Goal: Task Accomplishment & Management: Use online tool/utility

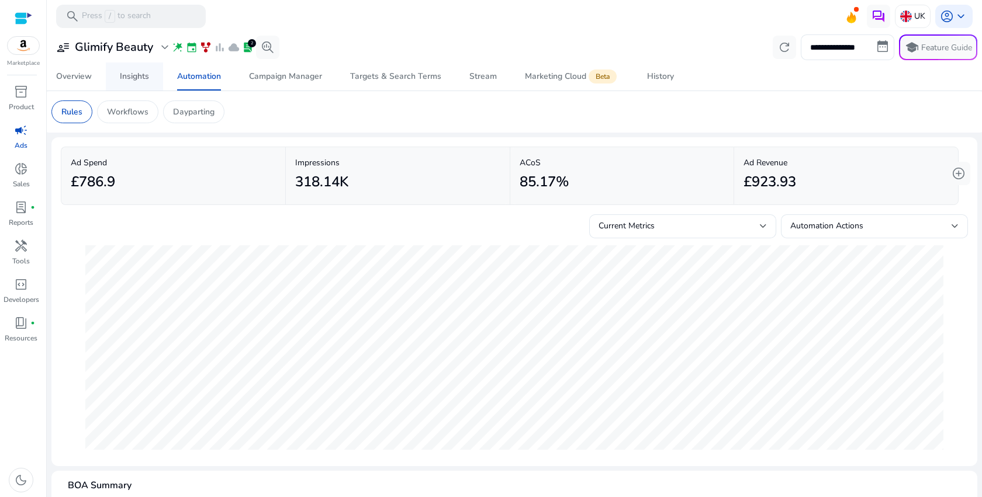
click at [146, 78] on div "Insights" at bounding box center [134, 76] width 29 height 8
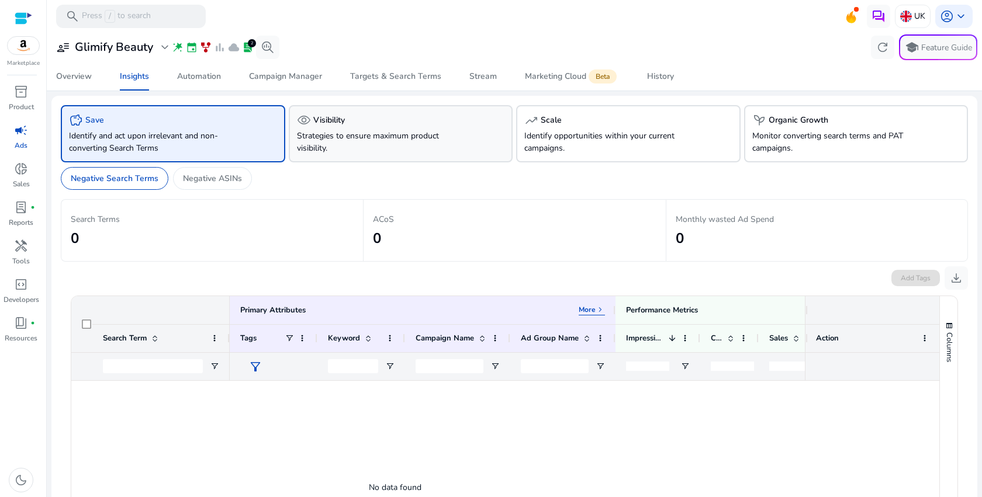
click at [387, 138] on p "Strategies to ensure maximum product visibility." at bounding box center [383, 142] width 173 height 25
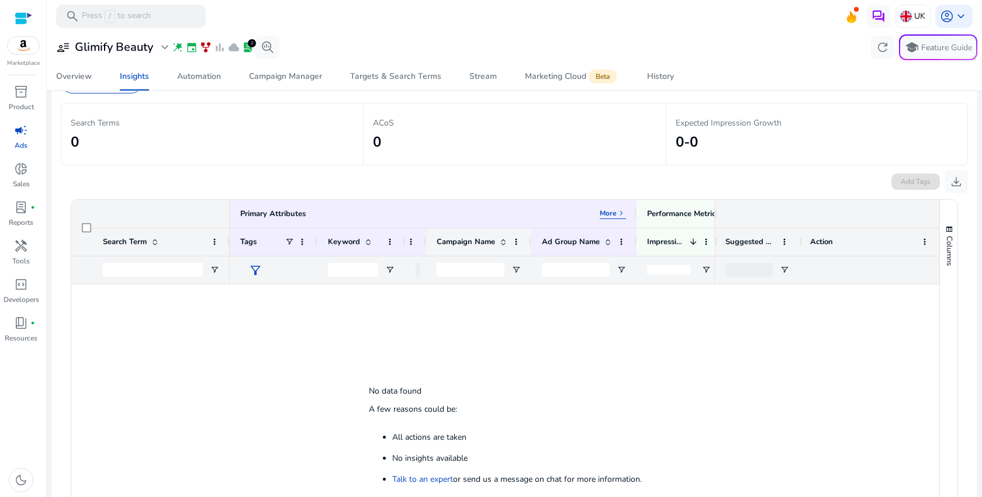
scroll to position [46, 0]
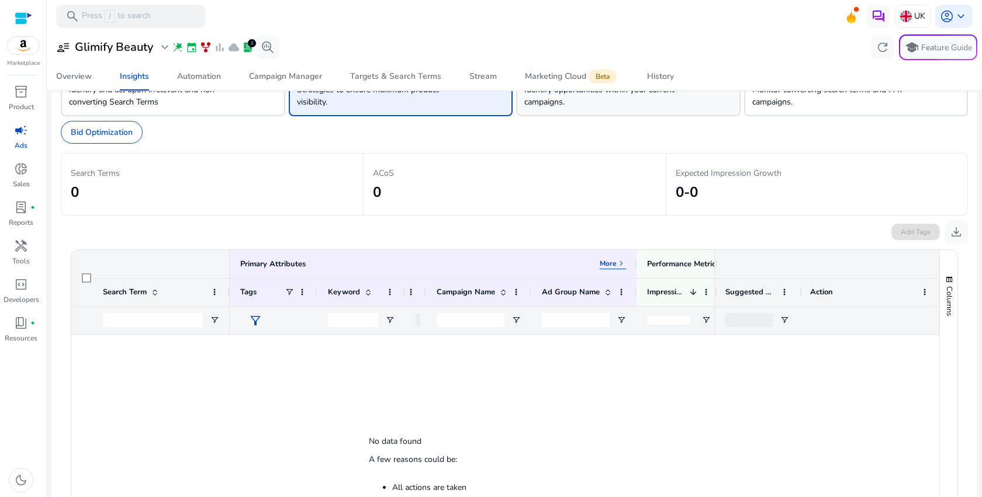
click at [593, 103] on p "Identify opportunities within your current campaigns." at bounding box center [610, 96] width 173 height 25
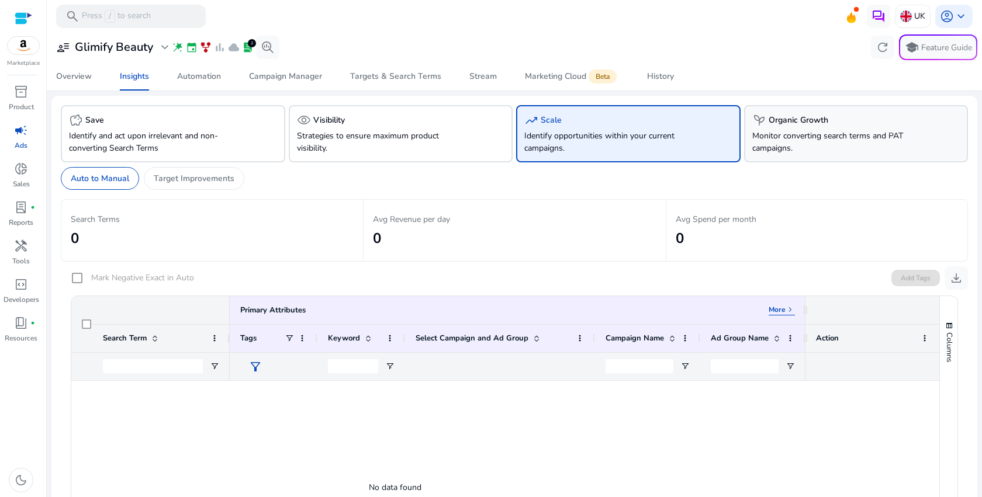
click at [775, 136] on p "Monitor converting search terms and PAT campaigns." at bounding box center [838, 142] width 173 height 25
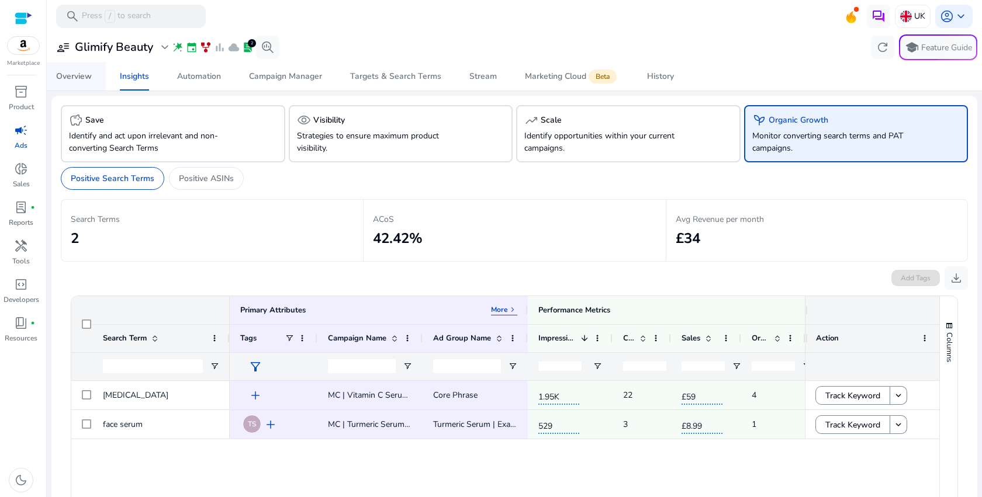
click at [74, 76] on div "Overview" at bounding box center [74, 76] width 36 height 8
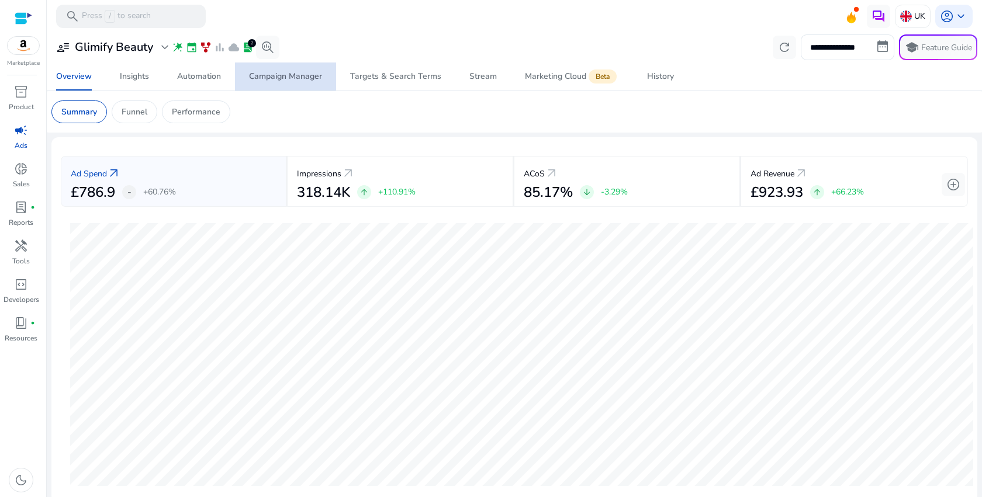
click at [285, 76] on div "Campaign Manager" at bounding box center [285, 76] width 73 height 8
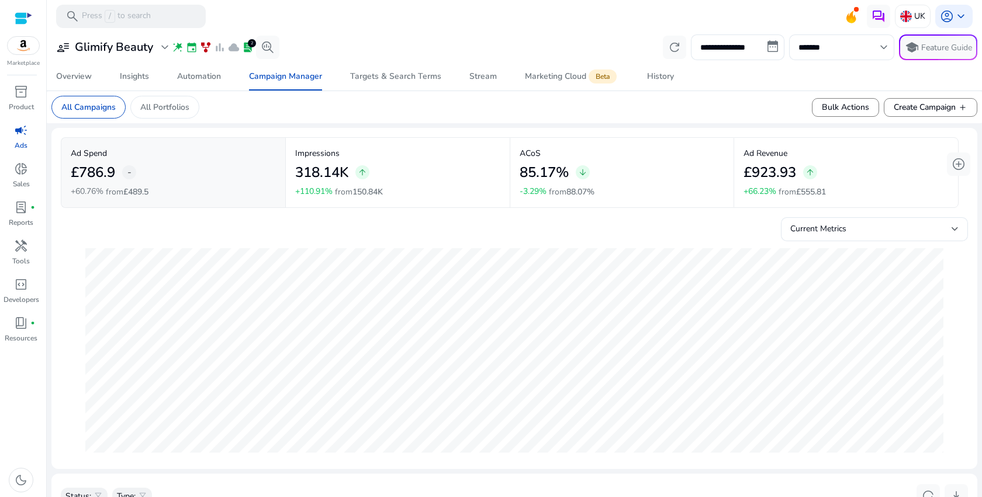
click at [286, 141] on app-summary-call-back "Impressions 318.14K arrow_upward +110.91% from 150.84K" at bounding box center [398, 173] width 224 height 70
click at [196, 76] on div "Automation" at bounding box center [199, 76] width 44 height 8
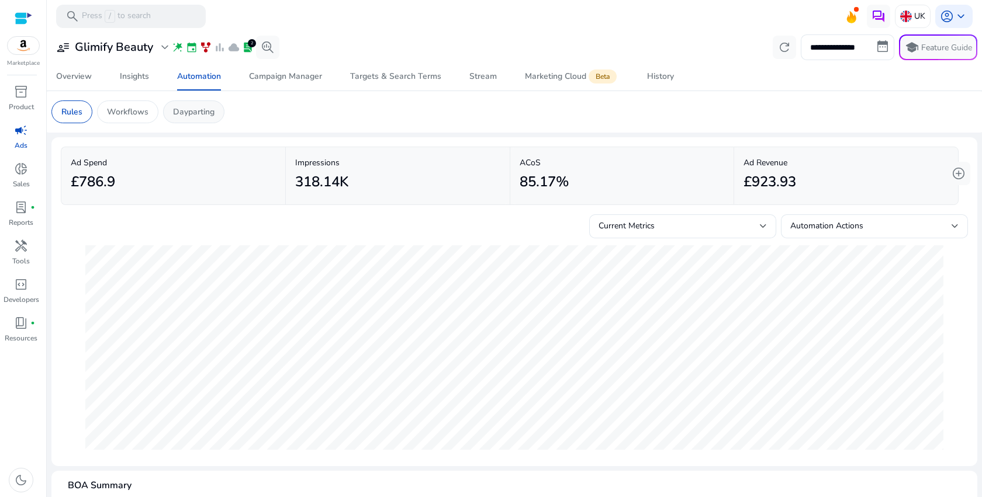
click at [199, 117] on p "Dayparting" at bounding box center [193, 112] width 41 height 12
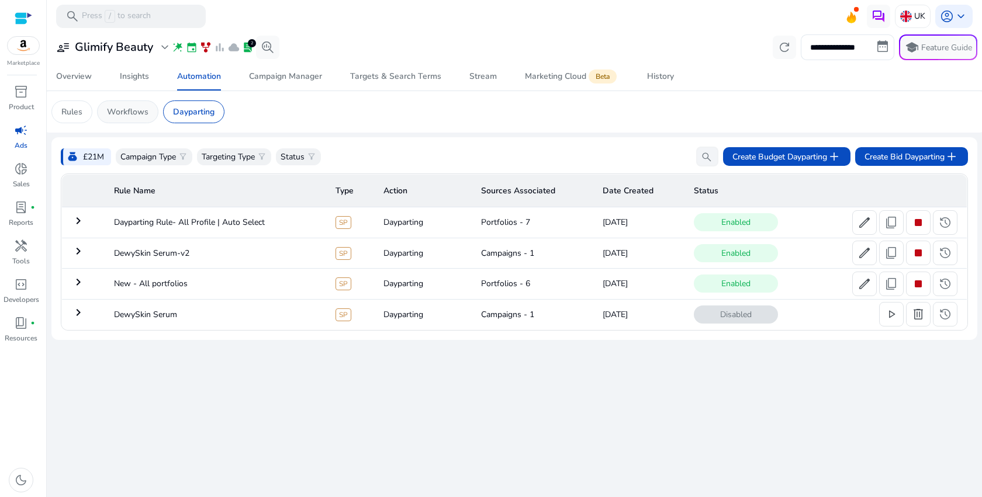
click at [123, 110] on p "Workflows" at bounding box center [127, 112] width 41 height 12
click at [129, 115] on div "Account budget on Amazon refers to the overall budget assigned to all your Spon…" at bounding box center [122, 128] width 234 height 33
click at [134, 109] on p "Workflows" at bounding box center [127, 112] width 41 height 12
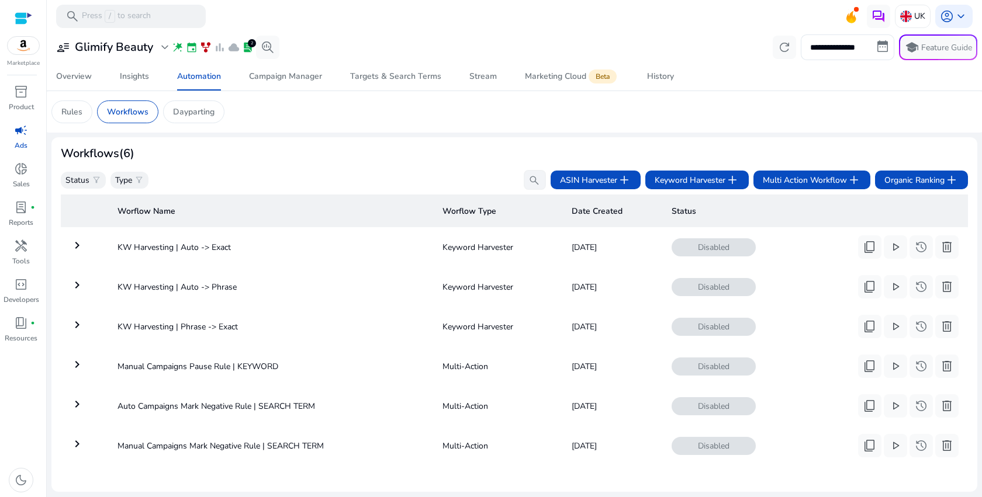
scroll to position [11, 0]
click at [891, 240] on span "play_arrow" at bounding box center [895, 245] width 14 height 14
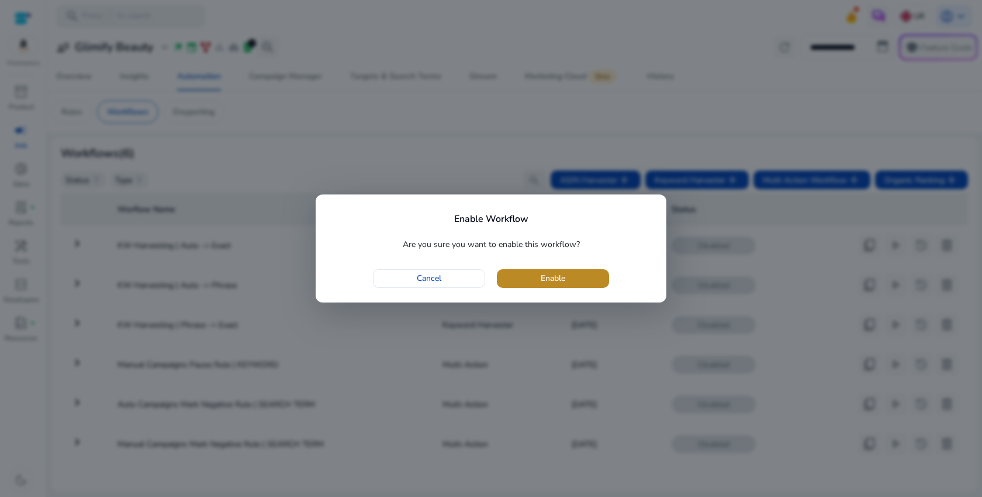
click at [580, 275] on span "button" at bounding box center [553, 279] width 112 height 28
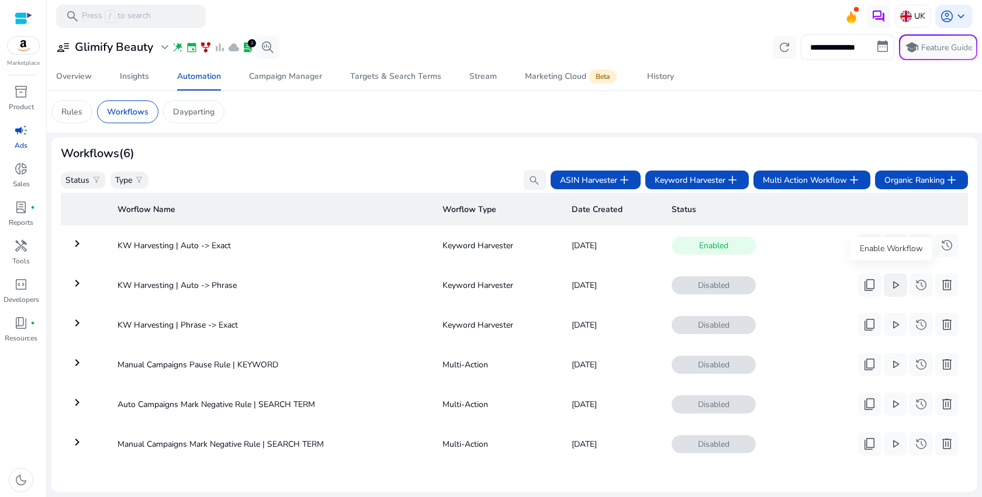
click at [894, 281] on span "play_arrow" at bounding box center [895, 285] width 14 height 14
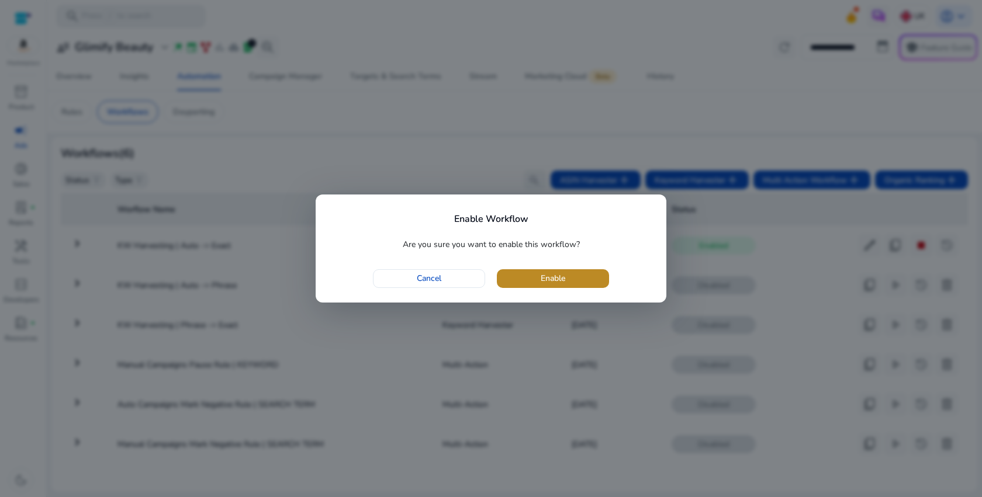
click at [547, 281] on span "Enable" at bounding box center [553, 278] width 25 height 12
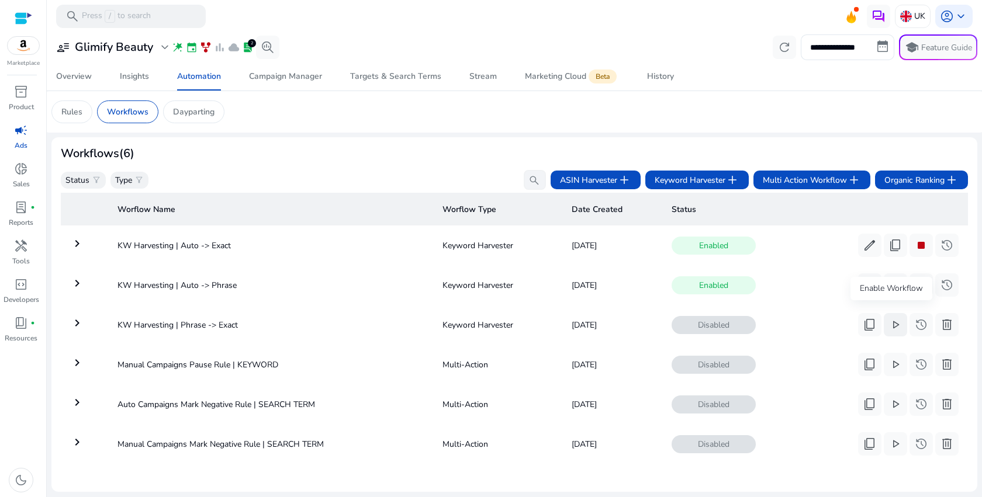
click at [888, 318] on span "play_arrow" at bounding box center [895, 325] width 14 height 14
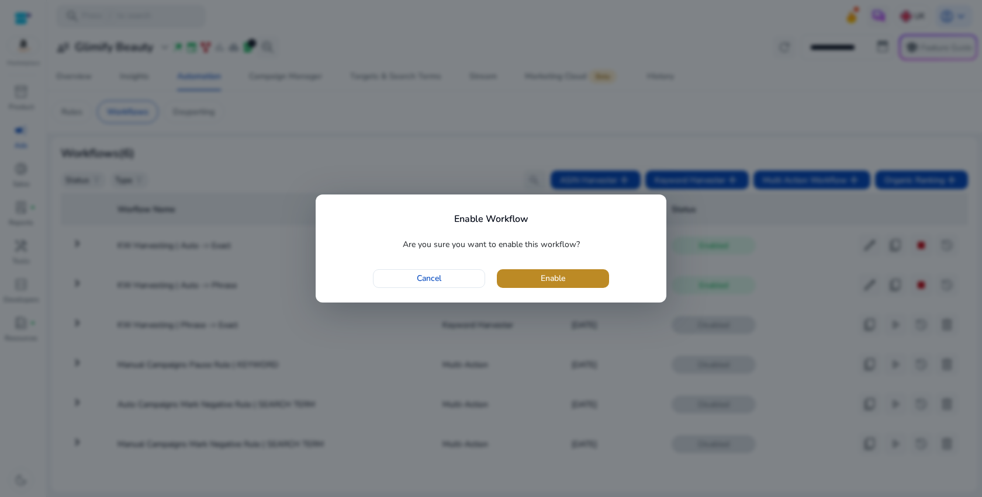
click at [598, 279] on span "button" at bounding box center [553, 279] width 112 height 28
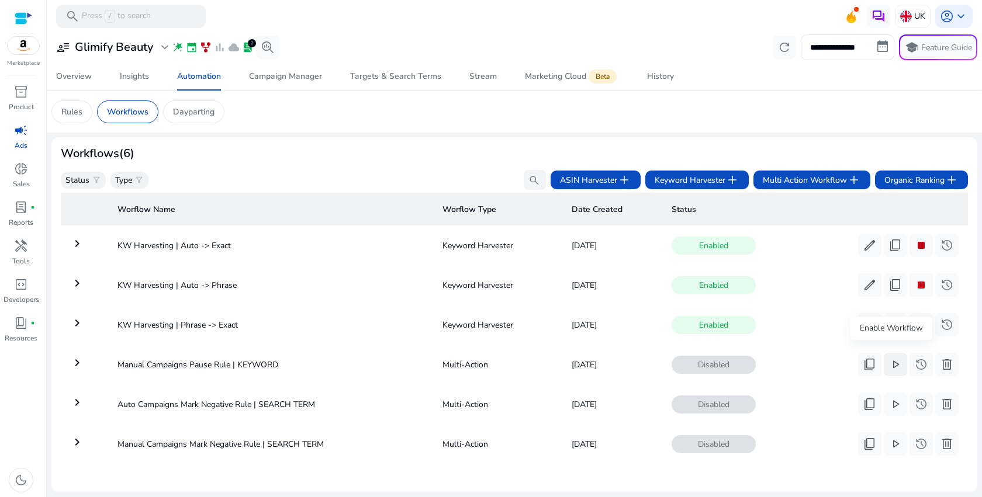
click at [895, 358] on span "play_arrow" at bounding box center [895, 365] width 14 height 14
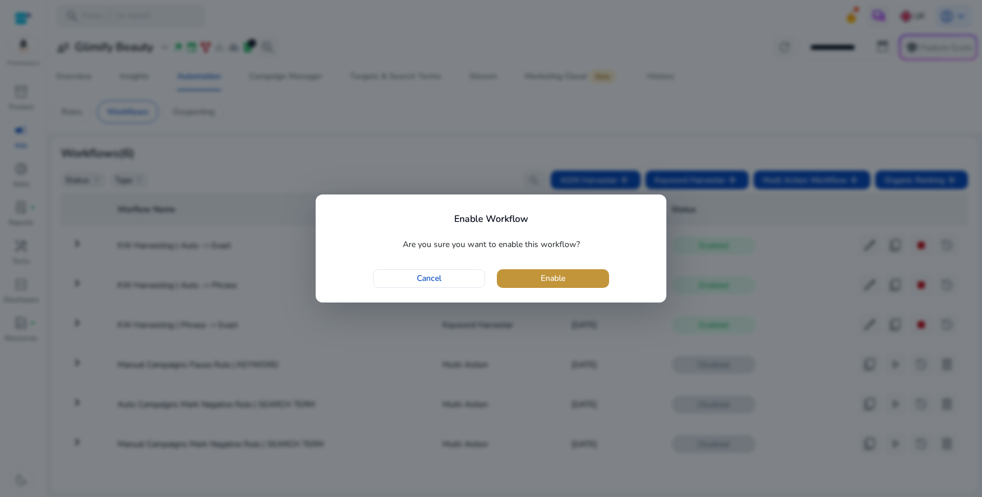
click at [583, 276] on span "button" at bounding box center [553, 279] width 112 height 28
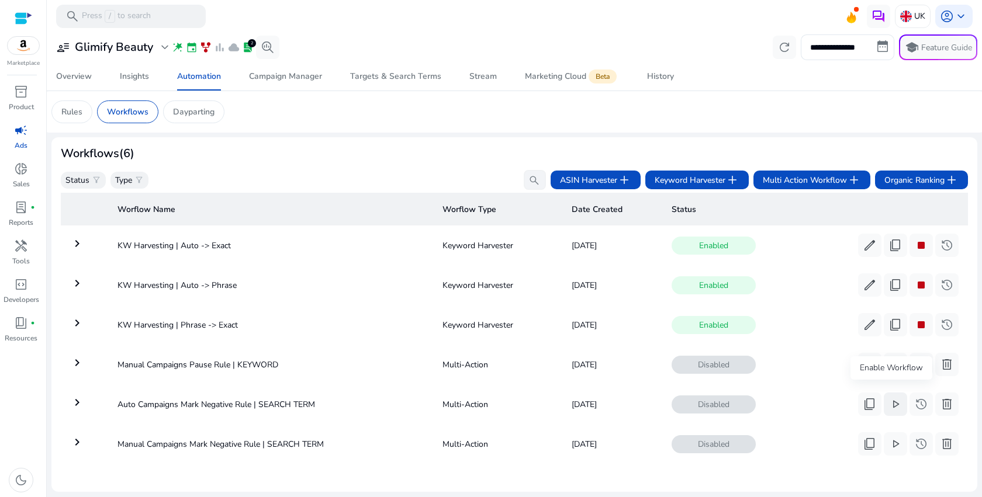
click at [891, 397] on span "play_arrow" at bounding box center [895, 404] width 14 height 14
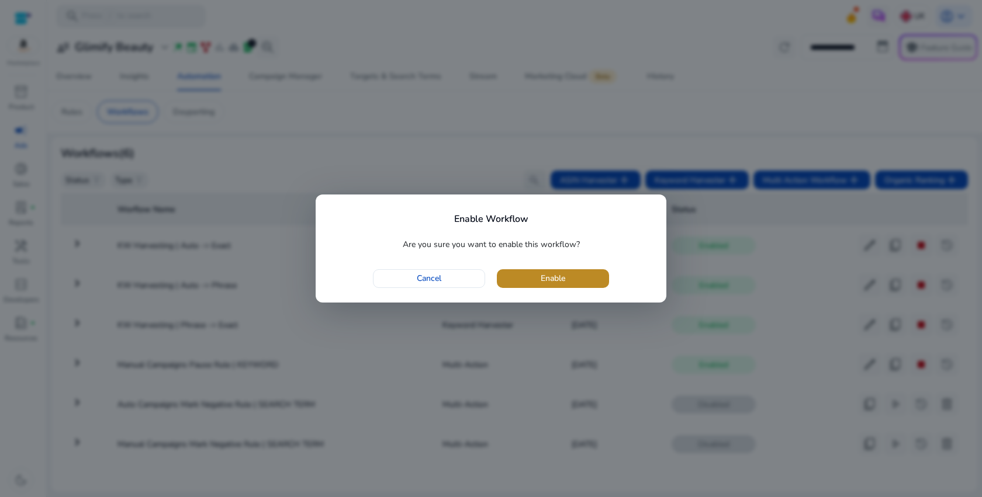
click at [576, 278] on span "button" at bounding box center [553, 279] width 112 height 28
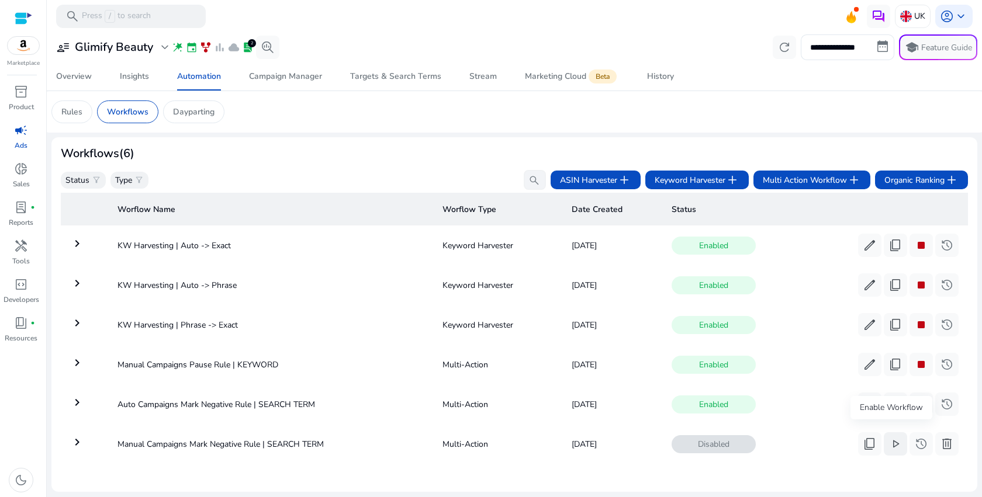
click at [896, 437] on span "play_arrow" at bounding box center [895, 444] width 14 height 14
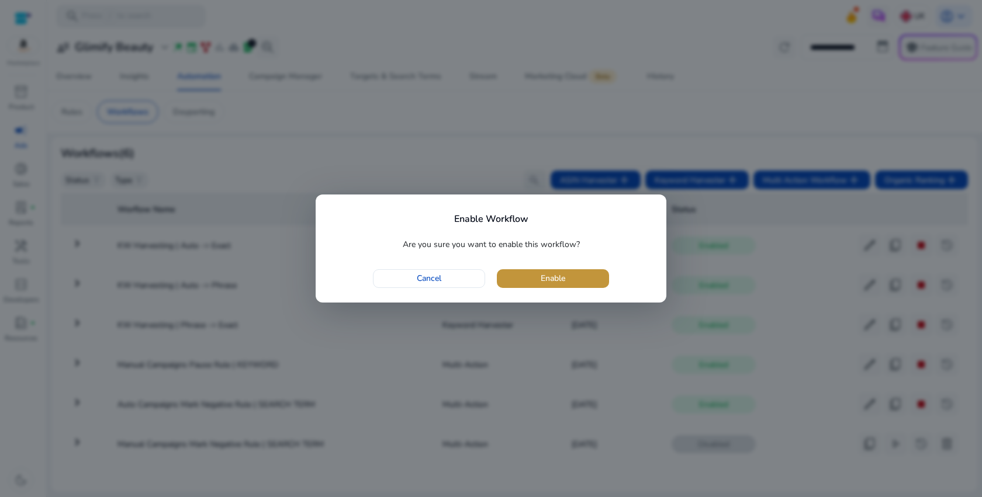
click at [555, 277] on span "Enable" at bounding box center [553, 278] width 25 height 12
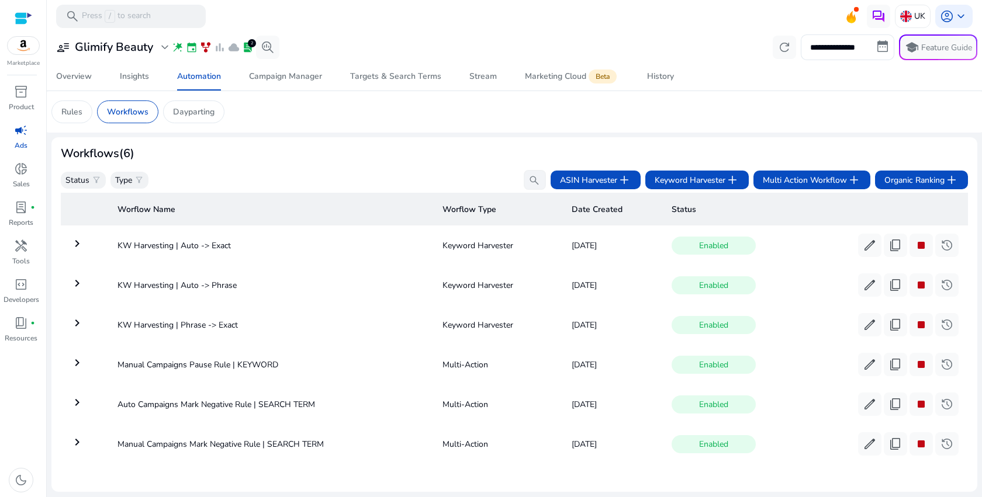
scroll to position [0, 0]
click at [413, 176] on div "Status filter_alt Type filter_alt search ASIN Harvester add Keyword Harvester a…" at bounding box center [514, 180] width 907 height 20
click at [83, 237] on mat-icon "keyboard_arrow_right" at bounding box center [77, 244] width 14 height 14
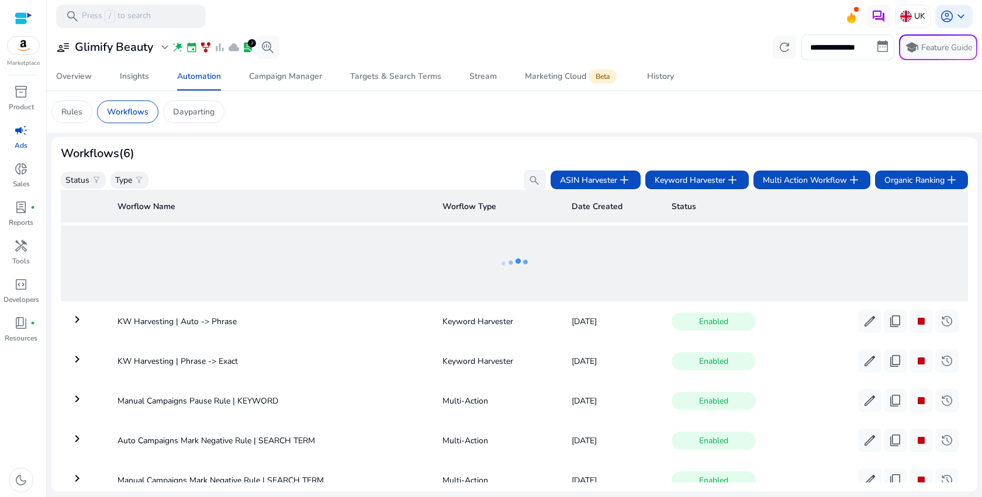
scroll to position [42, 0]
click at [269, 151] on div "Workflows (6)" at bounding box center [514, 154] width 907 height 14
click at [79, 442] on mat-icon "keyboard_arrow_right" at bounding box center [77, 438] width 14 height 14
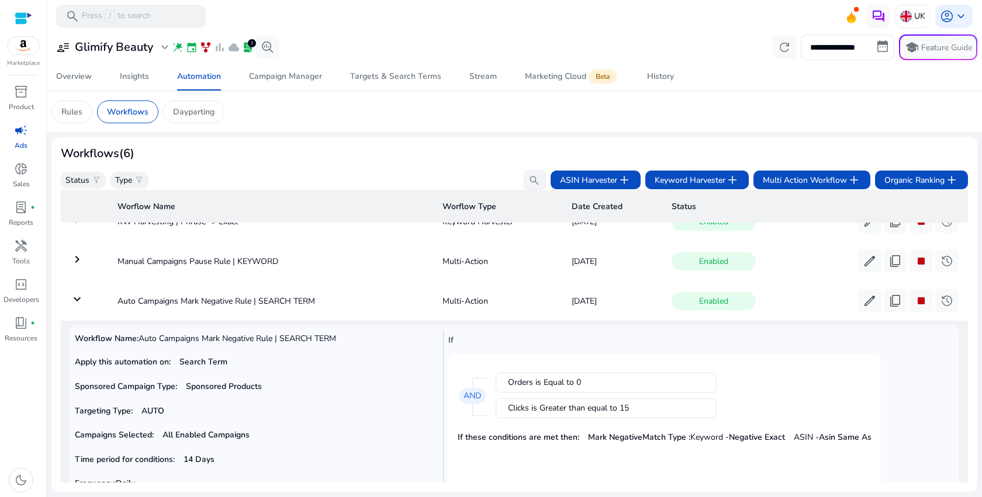
scroll to position [78, 0]
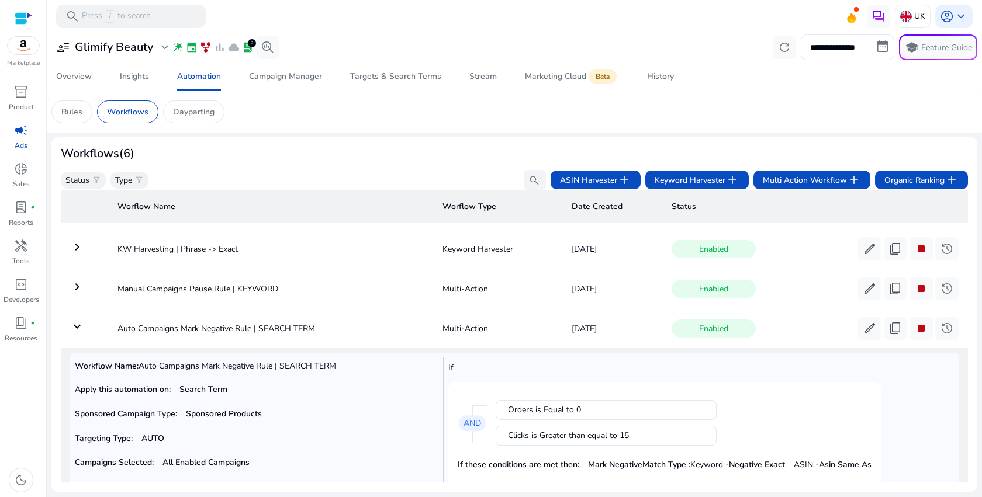
click at [72, 331] on mat-icon "keyboard_arrow_down" at bounding box center [77, 327] width 14 height 14
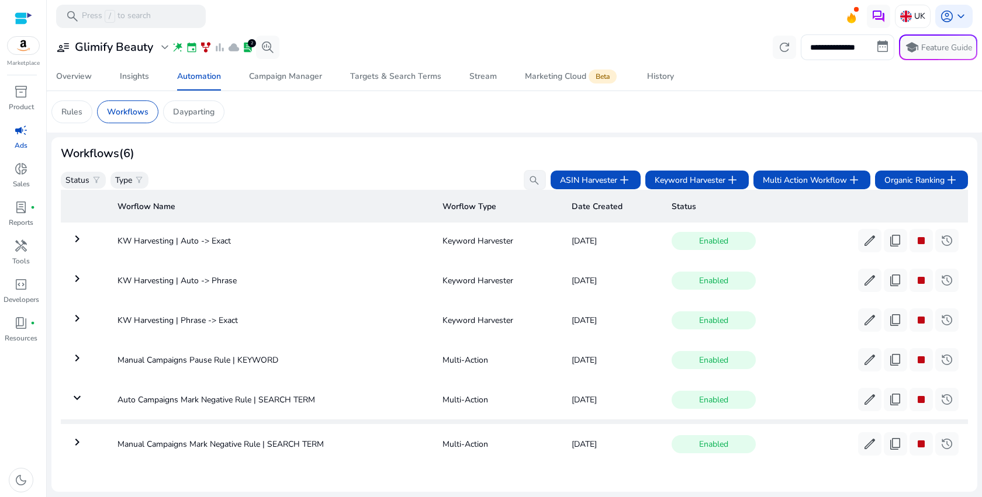
scroll to position [11, 0]
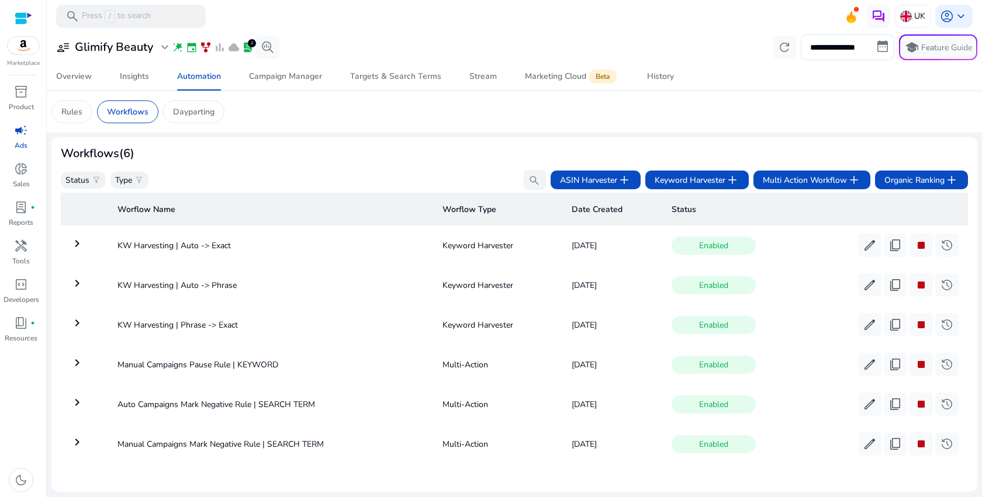
click at [81, 435] on mat-icon "keyboard_arrow_right" at bounding box center [77, 442] width 14 height 14
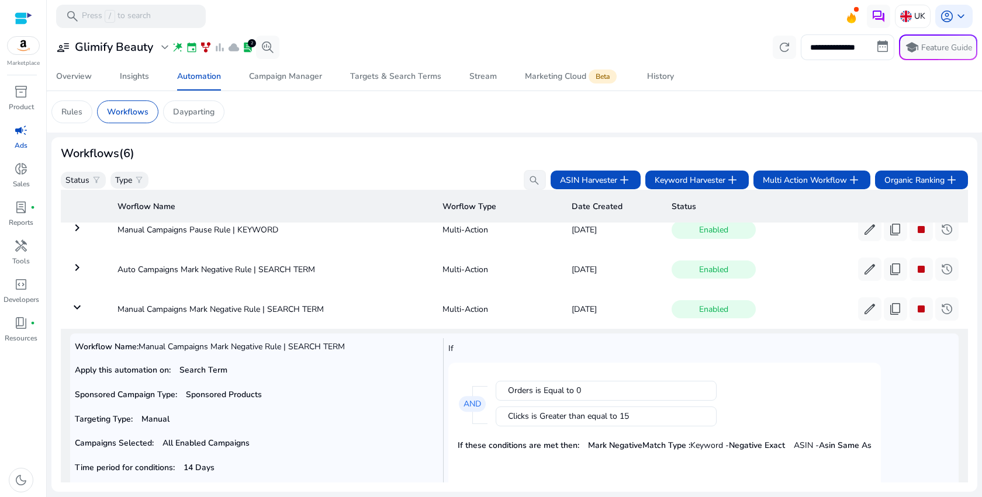
scroll to position [141, 0]
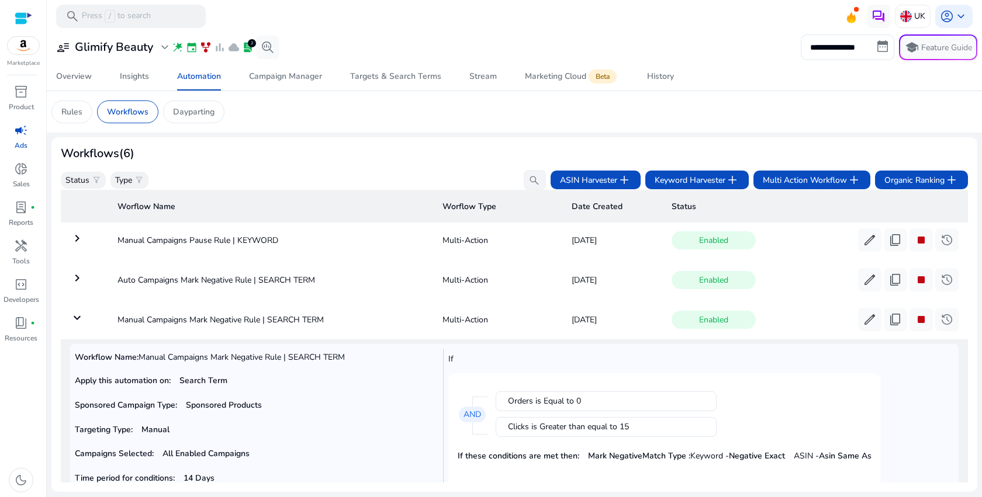
click at [78, 321] on mat-icon "keyboard_arrow_down" at bounding box center [77, 318] width 14 height 14
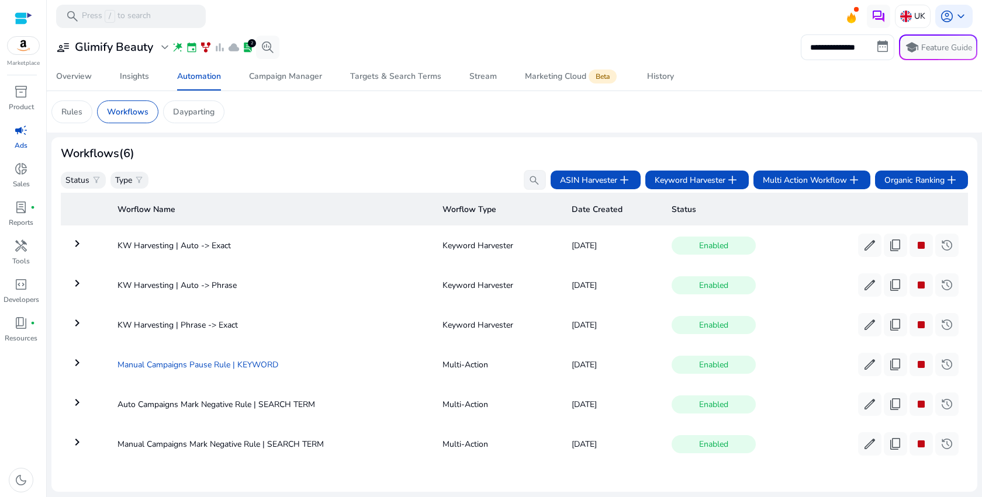
scroll to position [0, 0]
click at [81, 256] on td "keyboard_arrow_right" at bounding box center [84, 247] width 47 height 30
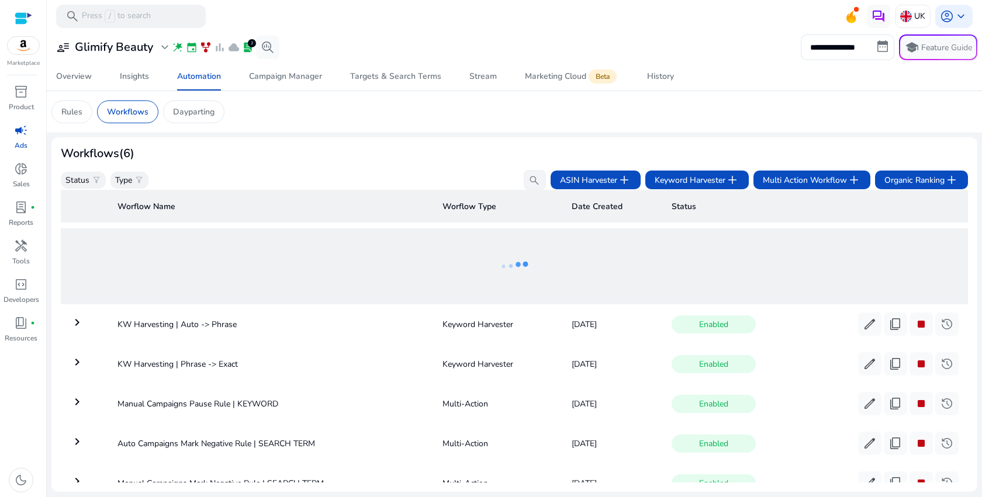
scroll to position [42, 0]
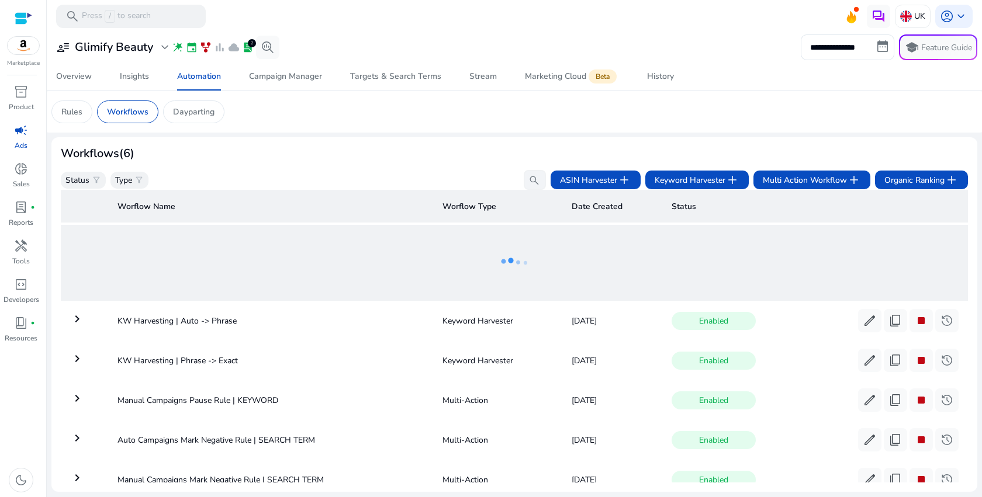
click at [451, 274] on ng-lottie at bounding box center [514, 263] width 888 height 76
